Goal: Task Accomplishment & Management: Complete application form

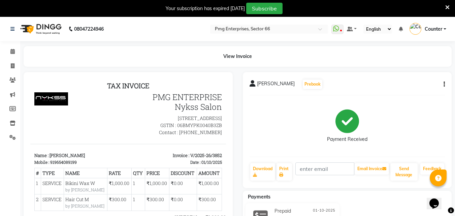
click at [444, 85] on icon "button" at bounding box center [443, 84] width 1 height 0
click at [408, 94] on div "Edit Invoice" at bounding box center [411, 93] width 46 height 8
select select "service"
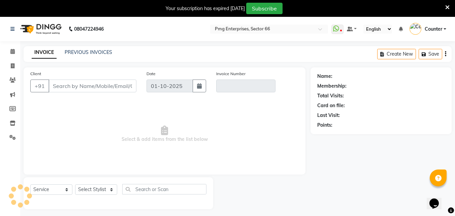
scroll to position [17, 0]
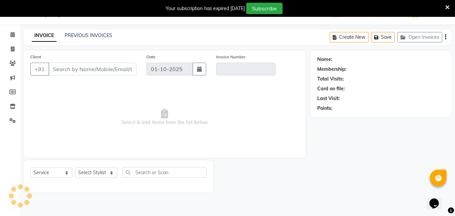
type input "9654089199"
type input "V/2025-26/3852"
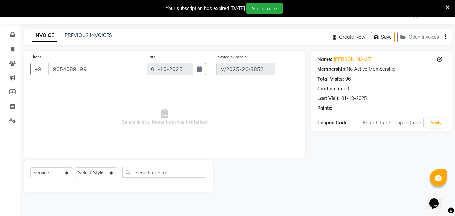
select select "select"
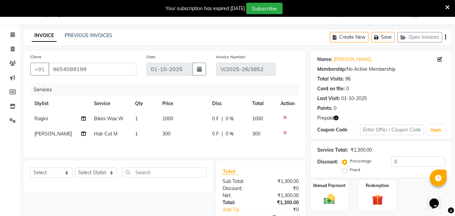
click at [164, 133] on span "300" at bounding box center [166, 134] width 8 height 6
select select "49466"
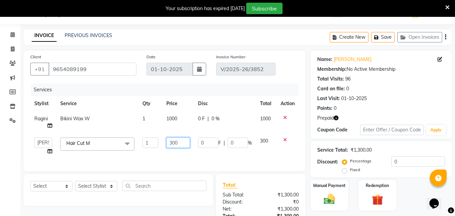
click at [176, 144] on input "300" at bounding box center [177, 142] width 23 height 10
type input "250"
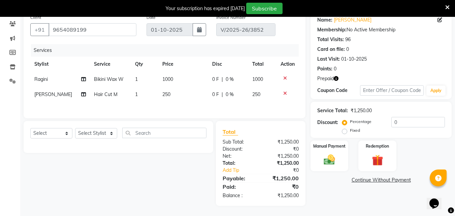
click at [271, 100] on td "250" at bounding box center [262, 94] width 29 height 15
select select "49466"
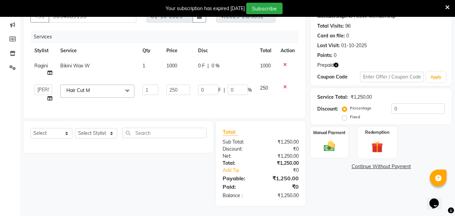
click at [381, 139] on img at bounding box center [377, 146] width 19 height 14
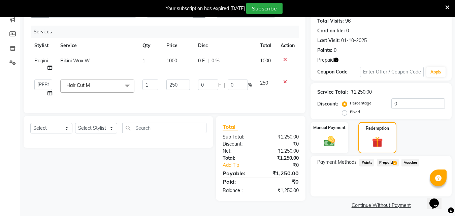
click at [389, 161] on span "Prepaid 2" at bounding box center [388, 163] width 22 height 8
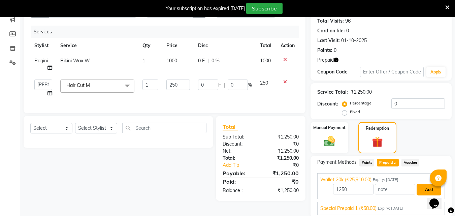
click at [426, 189] on button "Add" at bounding box center [428, 189] width 25 height 11
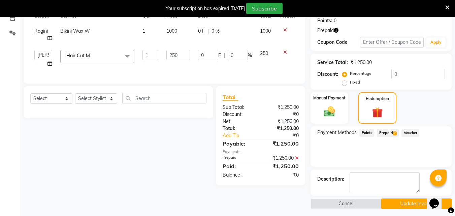
scroll to position [107, 0]
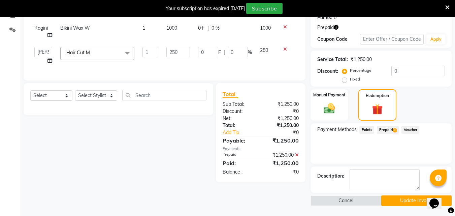
click at [399, 201] on button "Update Invoice" at bounding box center [416, 200] width 70 height 10
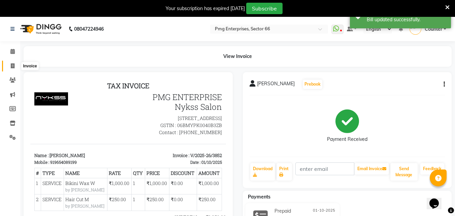
click at [11, 69] on span at bounding box center [13, 66] width 12 height 8
select select "service"
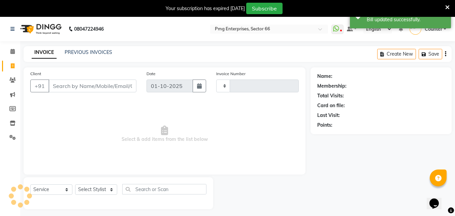
scroll to position [17, 0]
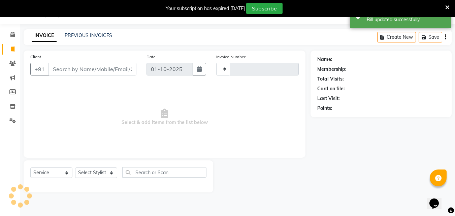
type input "3855"
select select "889"
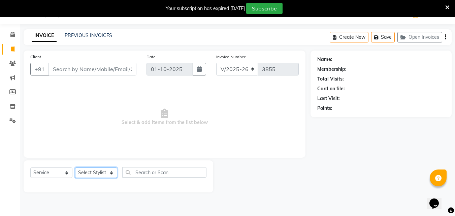
click at [86, 175] on select "Select Stylist [PERSON_NAME] Counter [PERSON_NAME] [PERSON_NAME] [PERSON_NAME] …" at bounding box center [96, 172] width 42 height 10
select select "78814"
click at [75, 167] on select "Select Stylist [PERSON_NAME] Counter [PERSON_NAME] [PERSON_NAME] [PERSON_NAME] …" at bounding box center [96, 172] width 42 height 10
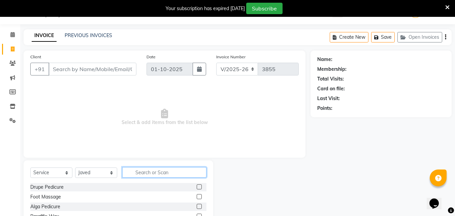
click at [149, 170] on input "text" at bounding box center [164, 172] width 84 height 10
type input "hair"
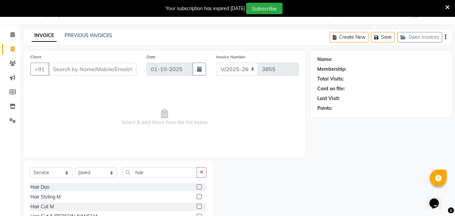
click at [197, 207] on label at bounding box center [199, 206] width 5 height 5
click at [197, 207] on input "checkbox" at bounding box center [199, 206] width 4 height 4
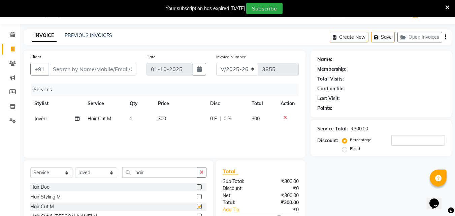
checkbox input "false"
click at [160, 171] on input "hair" at bounding box center [159, 172] width 75 height 10
type input "h"
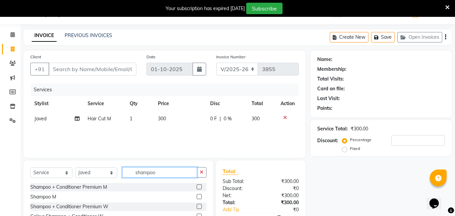
type input "shampoo"
click at [197, 205] on label at bounding box center [199, 206] width 5 height 5
click at [197, 205] on input "checkbox" at bounding box center [199, 206] width 4 height 4
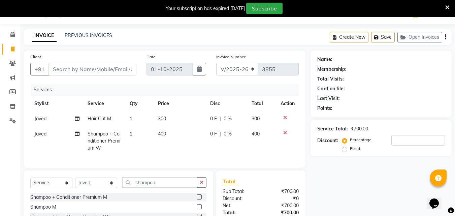
checkbox input "false"
click at [164, 188] on input "shampoo" at bounding box center [159, 182] width 75 height 10
type input "s"
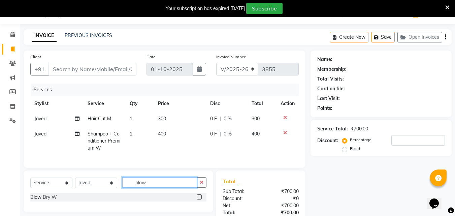
type input "blow"
click at [199, 199] on label at bounding box center [199, 196] width 5 height 5
click at [199, 199] on input "checkbox" at bounding box center [199, 197] width 4 height 4
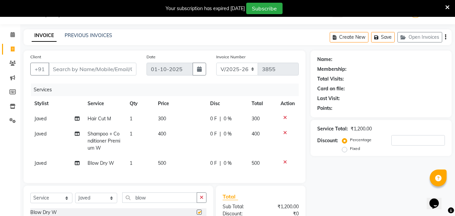
checkbox input "false"
click at [88, 203] on select "Select Stylist [PERSON_NAME] Counter [PERSON_NAME] [PERSON_NAME] [PERSON_NAME] …" at bounding box center [96, 198] width 42 height 10
select select "14602"
click at [75, 198] on select "Select Stylist [PERSON_NAME] Counter [PERSON_NAME] [PERSON_NAME] [PERSON_NAME] …" at bounding box center [96, 198] width 42 height 10
click at [166, 200] on input "blow" at bounding box center [159, 197] width 75 height 10
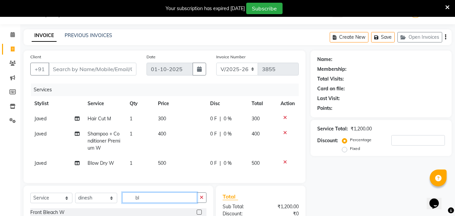
type input "b"
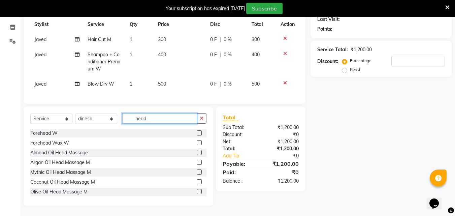
type input "head"
click at [197, 181] on label at bounding box center [199, 181] width 5 height 5
click at [197, 181] on input "checkbox" at bounding box center [199, 182] width 4 height 4
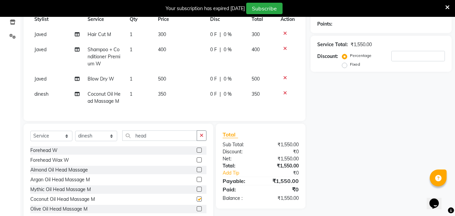
checkbox input "false"
click at [163, 93] on span "350" at bounding box center [162, 94] width 8 height 6
select select "14602"
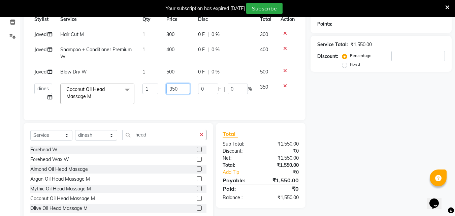
click at [174, 89] on input "350" at bounding box center [177, 88] width 23 height 10
type input "500"
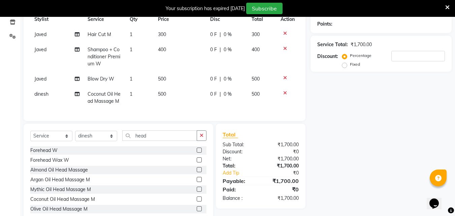
click at [409, 132] on div "Name: Membership: Total Visits: Card on file: Last Visit: Points: Service Total…" at bounding box center [383, 94] width 146 height 257
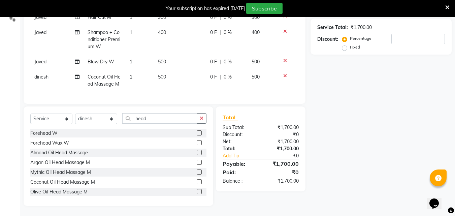
scroll to position [0, 0]
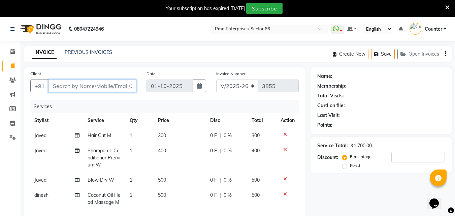
click at [110, 86] on input "Client" at bounding box center [92, 85] width 88 height 13
type input "8"
type input "0"
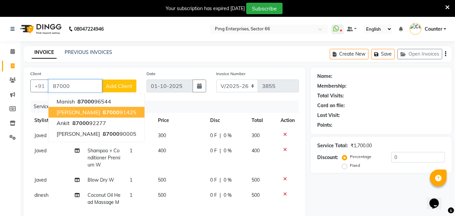
click at [114, 113] on ngb-highlight "87000 91425" at bounding box center [118, 112] width 35 height 7
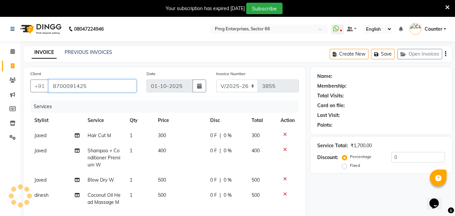
type input "8700091425"
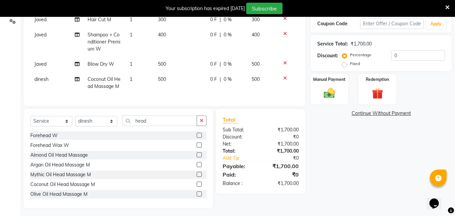
scroll to position [123, 0]
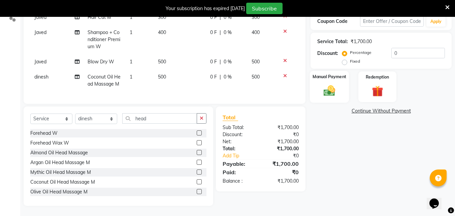
click at [329, 84] on img at bounding box center [329, 90] width 19 height 13
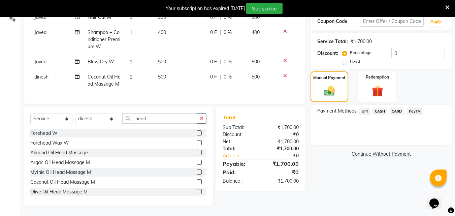
click at [379, 107] on span "CASH" at bounding box center [379, 111] width 14 height 8
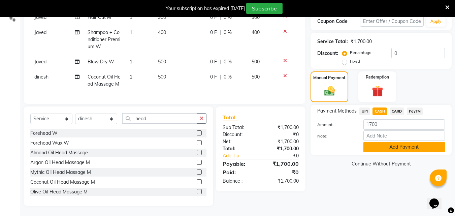
click at [395, 142] on button "Add Payment" at bounding box center [403, 147] width 81 height 10
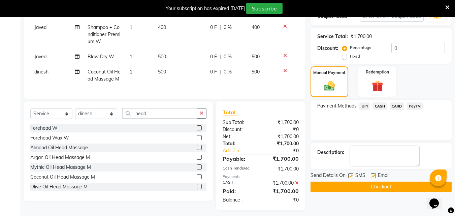
click at [396, 184] on button "Checkout" at bounding box center [380, 186] width 141 height 10
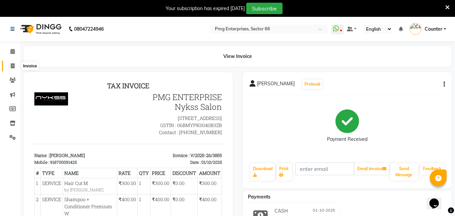
click at [12, 65] on icon at bounding box center [13, 65] width 4 height 5
select select "service"
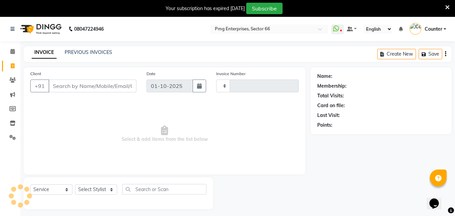
scroll to position [17, 0]
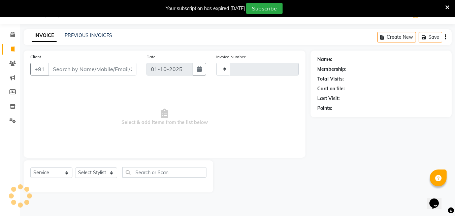
type input "3856"
select select "889"
